Goal: Navigation & Orientation: Find specific page/section

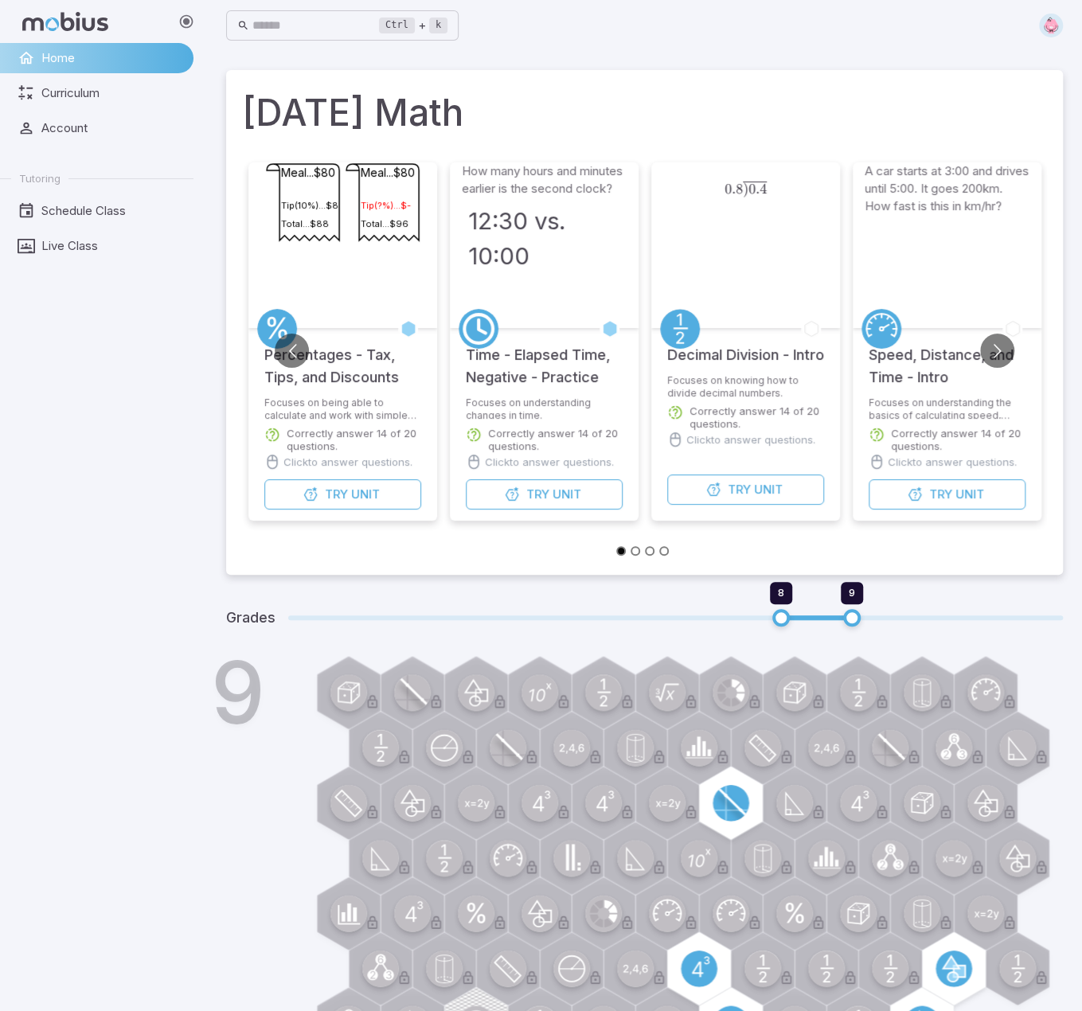
click at [107, 837] on div "Home Curriculum Account Tutoring Schedule Class Live Class" at bounding box center [103, 527] width 206 height 968
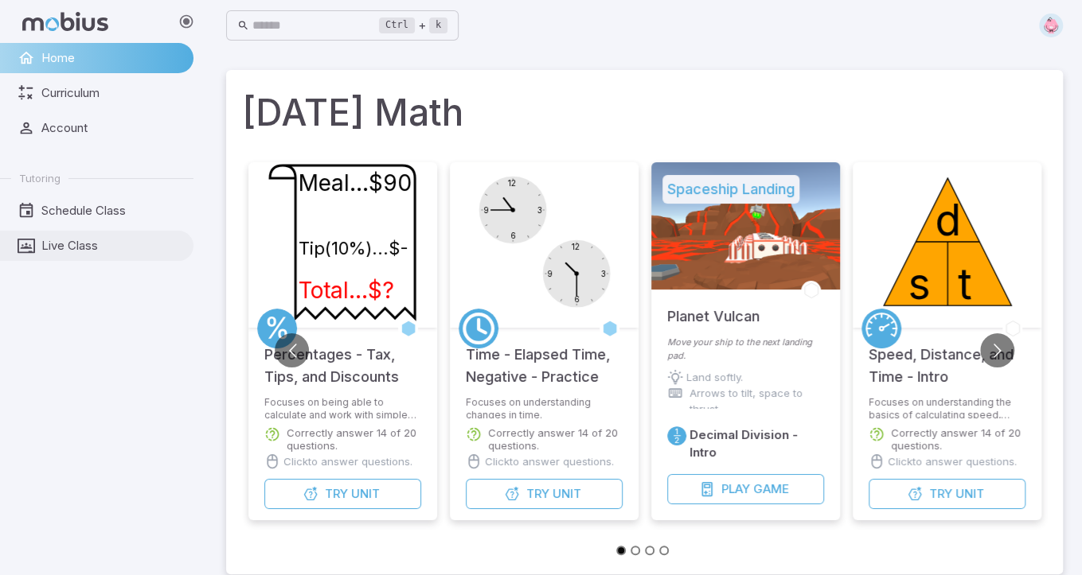
click at [60, 245] on span "Live Class" at bounding box center [111, 246] width 141 height 18
